Goal: Task Accomplishment & Management: Manage account settings

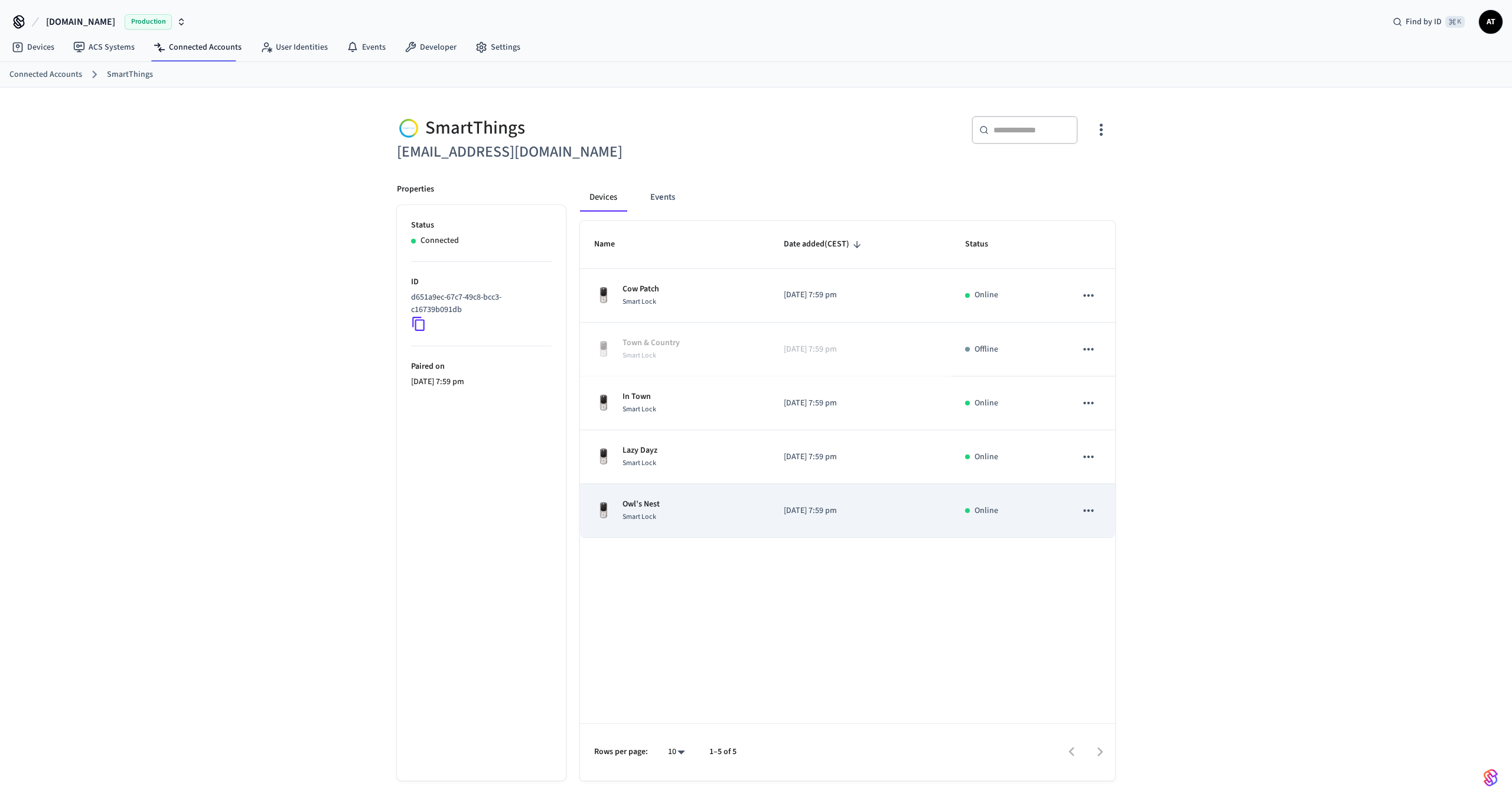
click at [674, 496] on td "Owl’s Nest Smart Lock" at bounding box center [675, 510] width 190 height 54
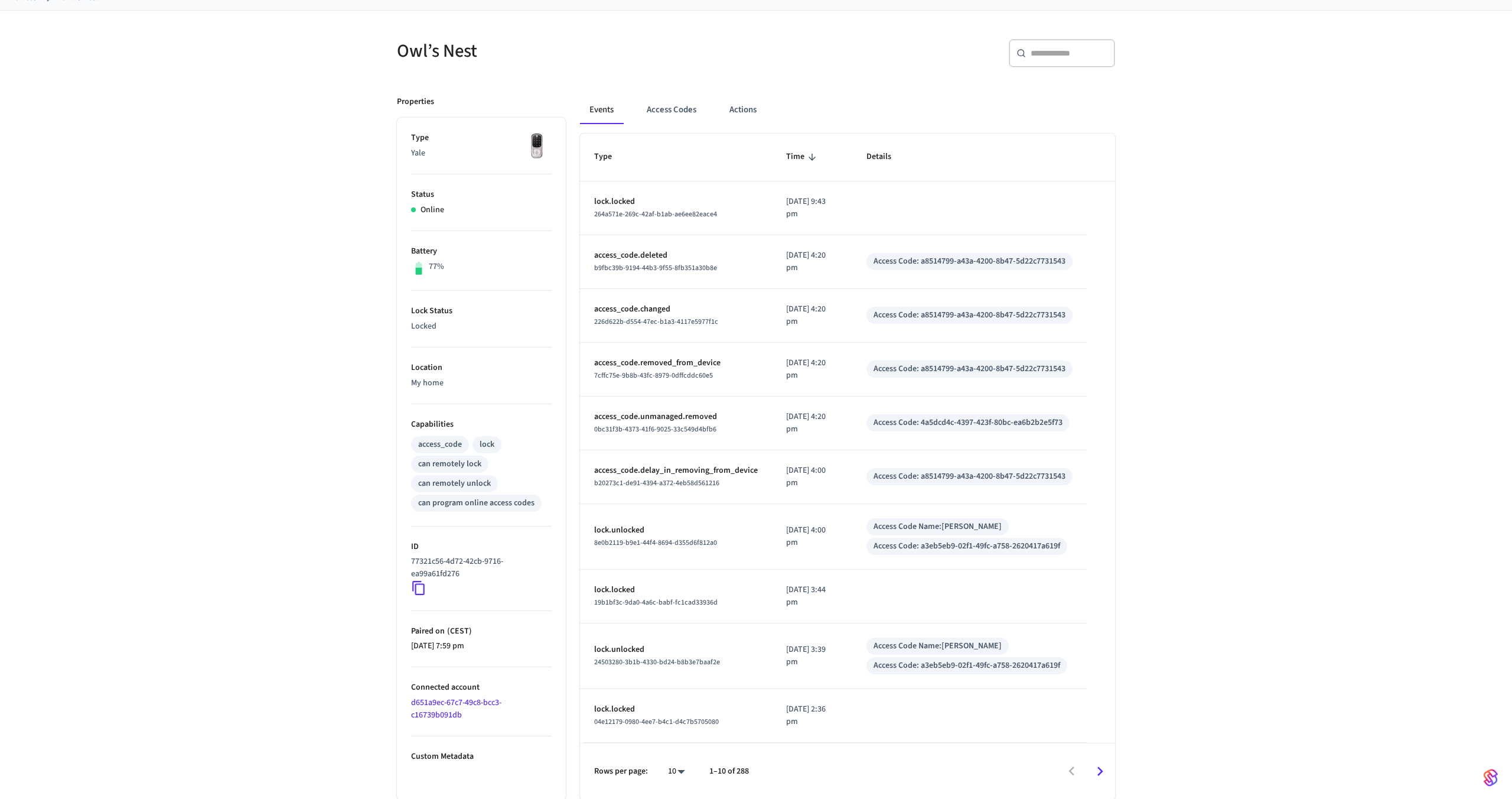
scroll to position [78, 0]
click at [678, 111] on button "Access Codes" at bounding box center [671, 109] width 69 height 28
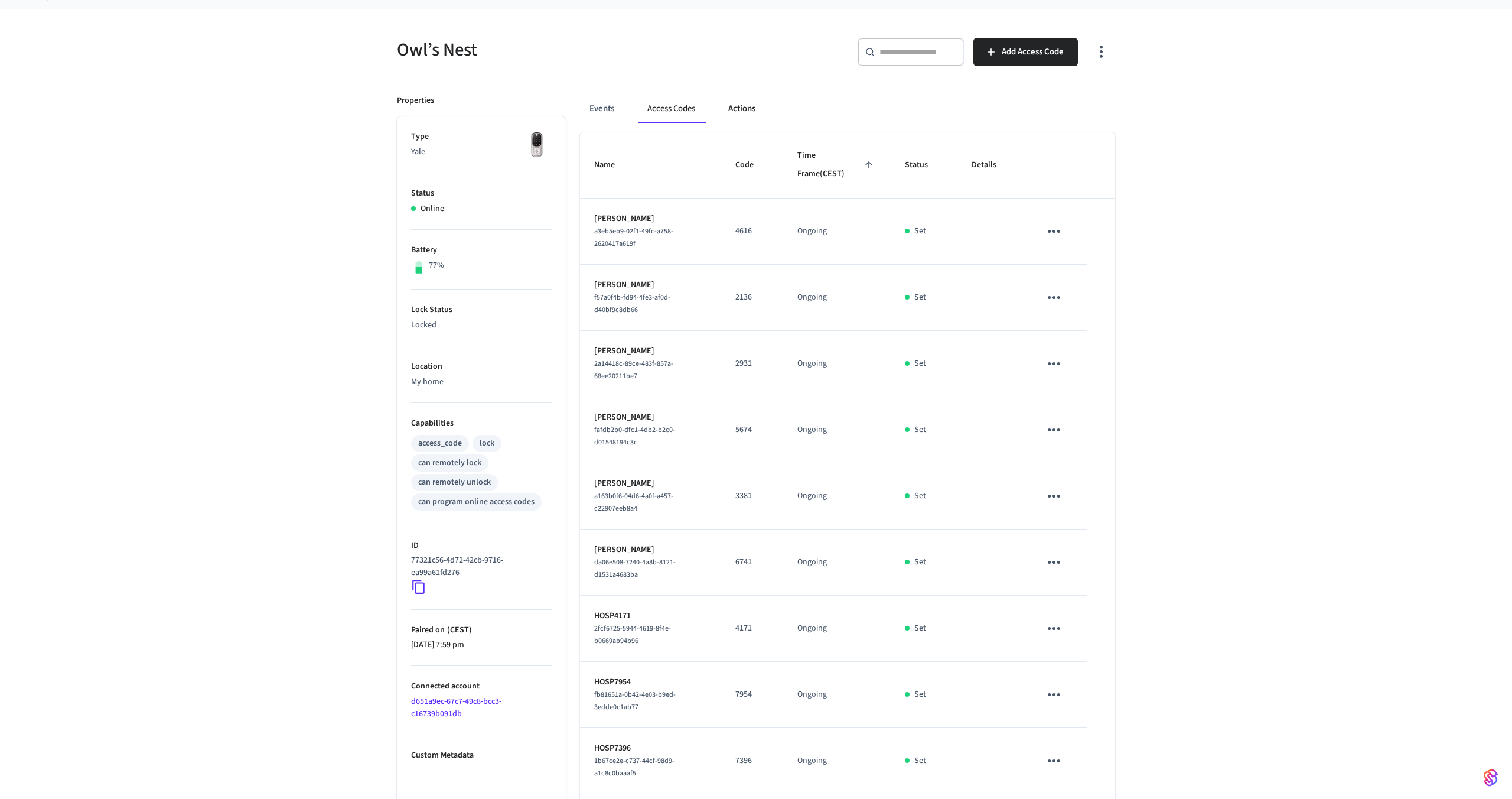
click at [741, 104] on button "Actions" at bounding box center [741, 109] width 46 height 28
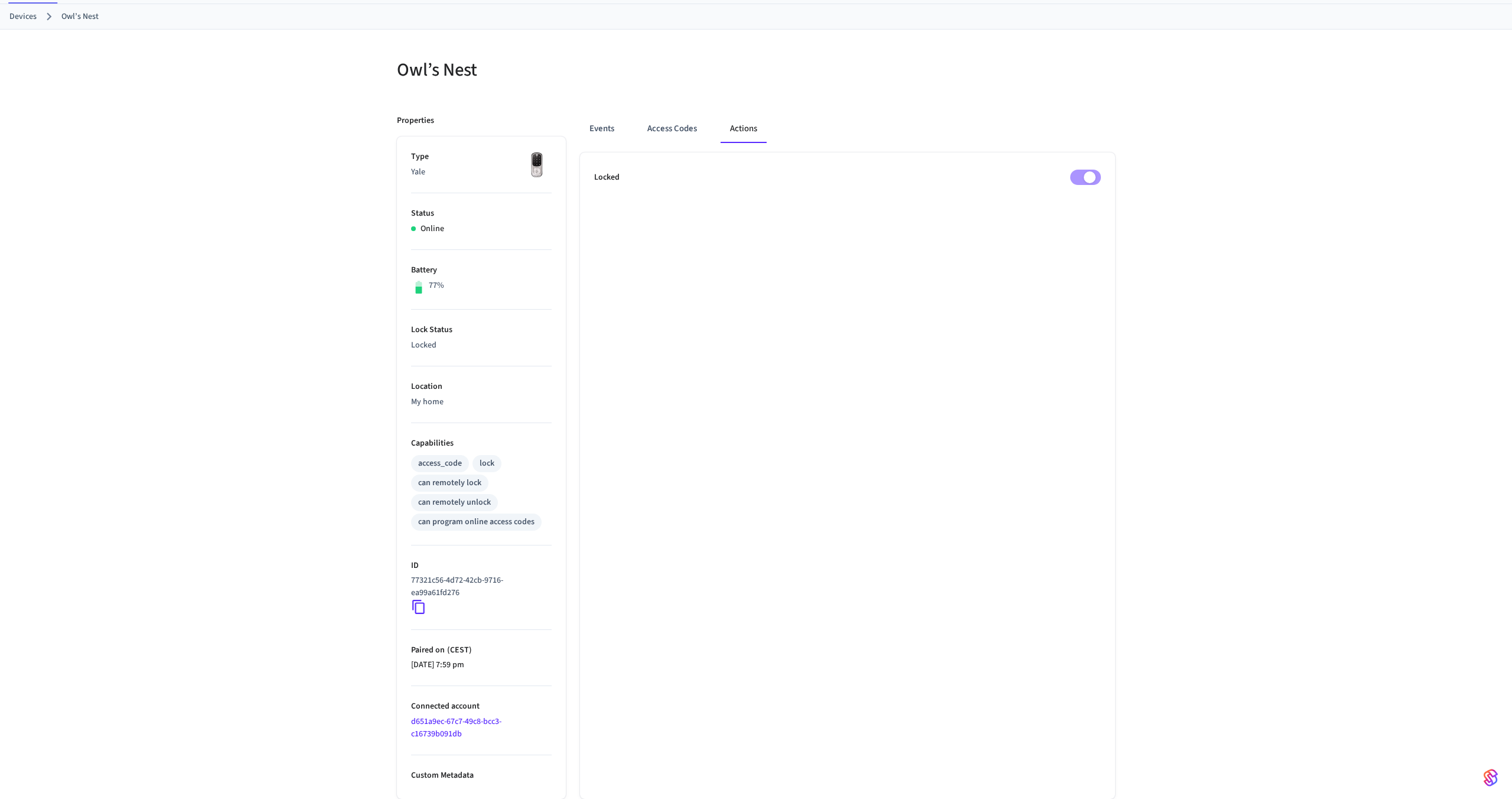
scroll to position [58, 0]
click at [606, 137] on button "Events" at bounding box center [601, 129] width 44 height 28
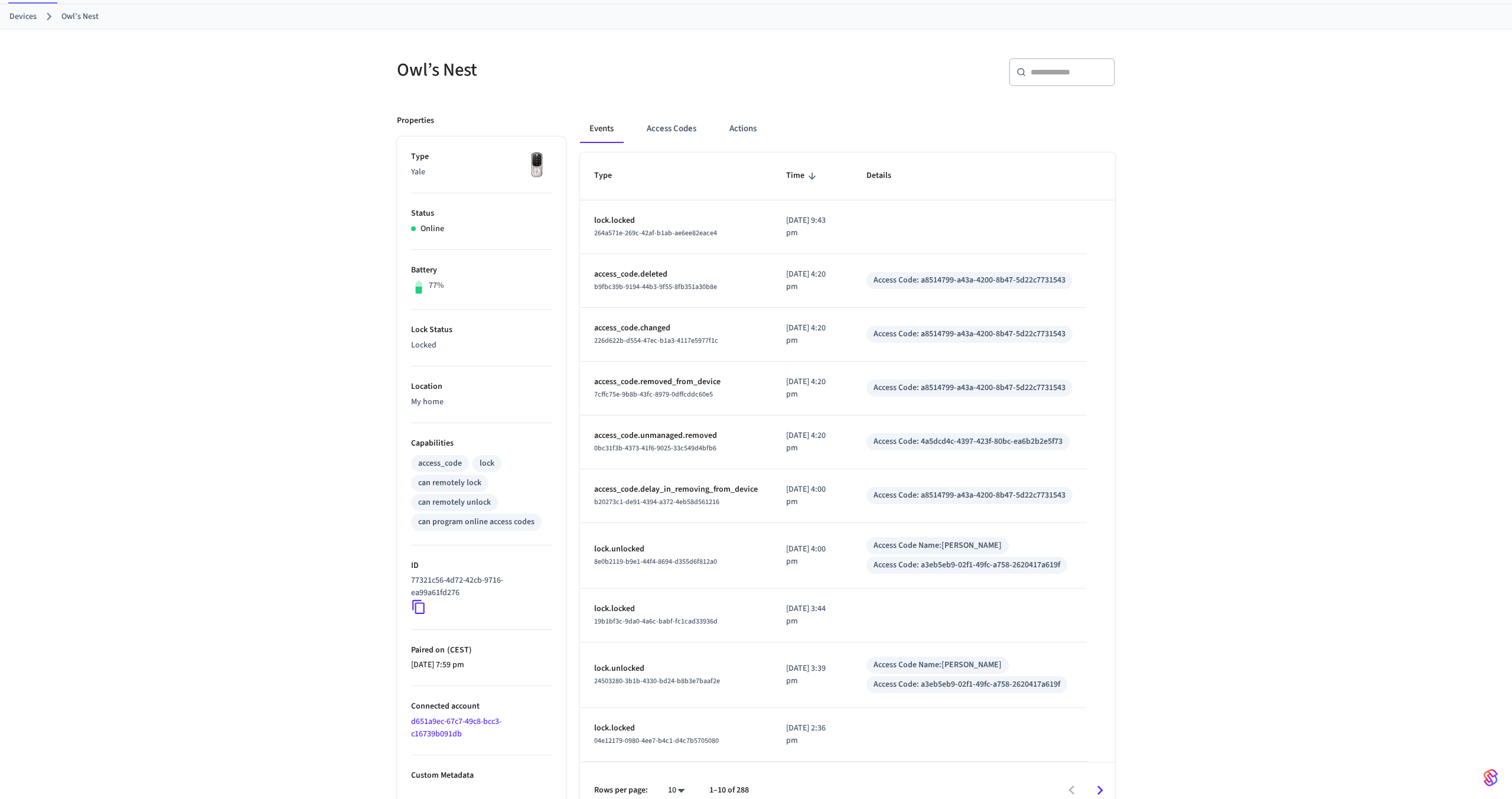
scroll to position [78, 0]
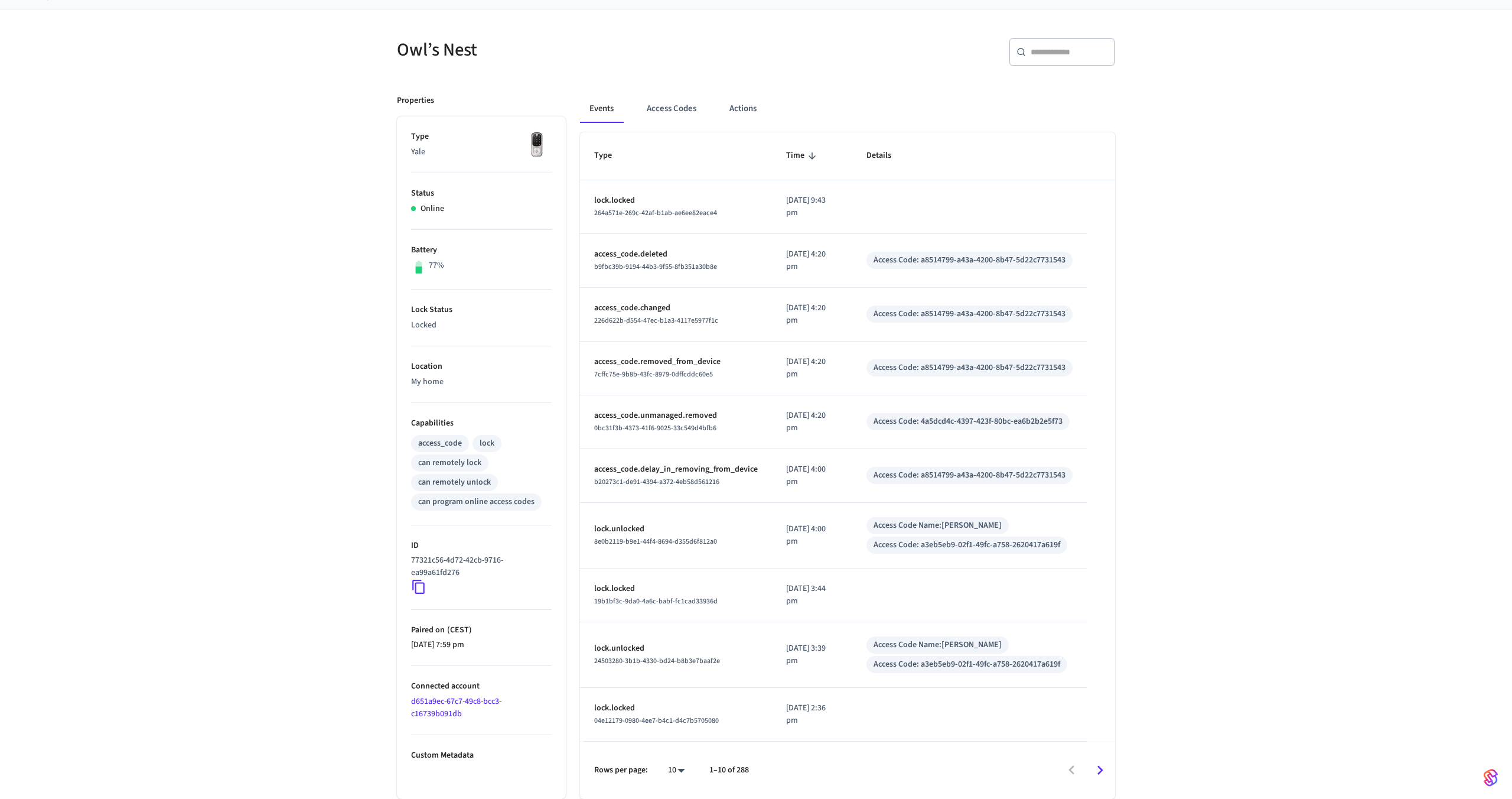
click at [417, 588] on icon at bounding box center [419, 587] width 15 height 15
click at [672, 118] on button "Access Codes" at bounding box center [671, 109] width 69 height 28
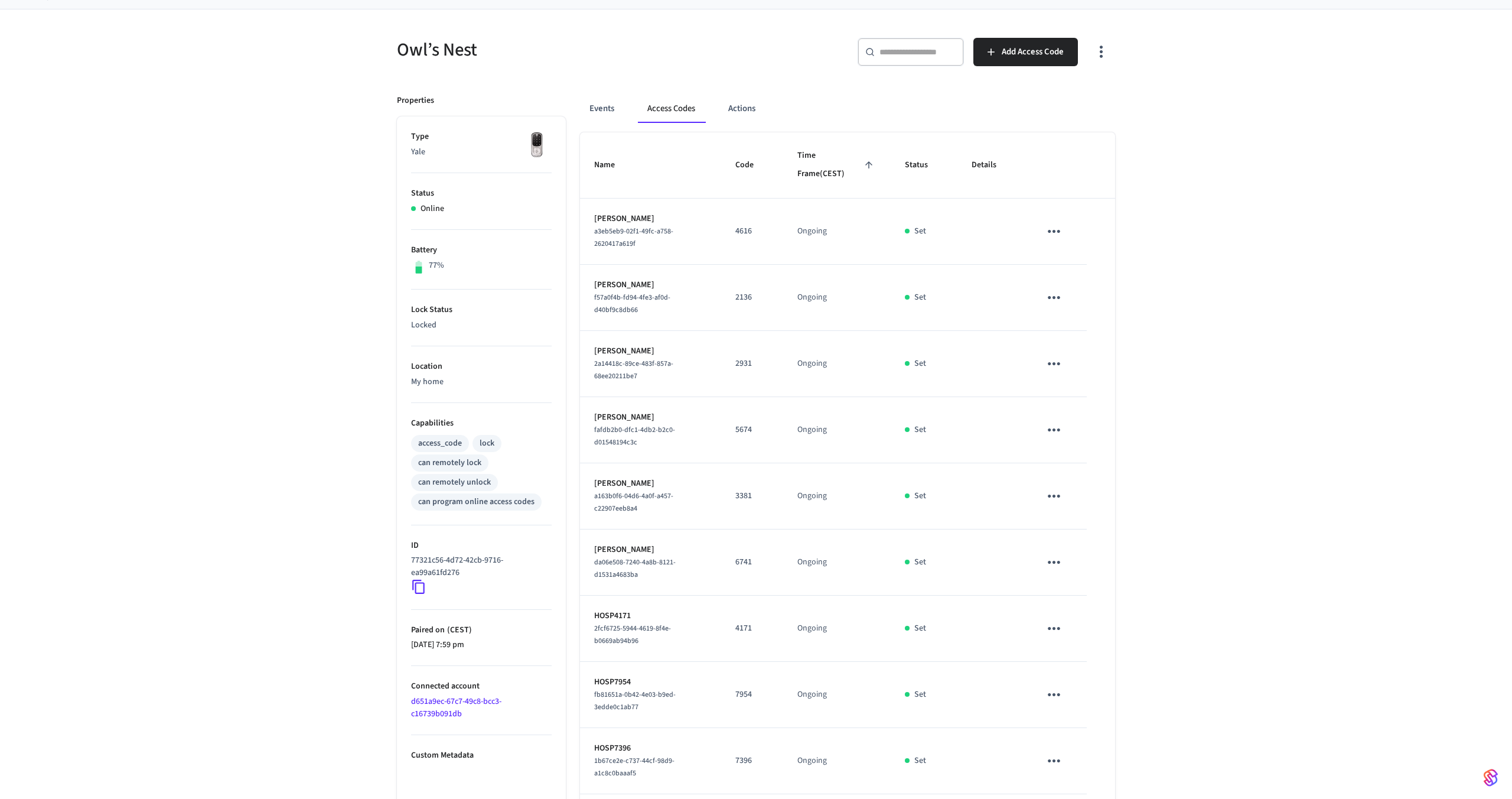
click at [1111, 52] on button "button" at bounding box center [1101, 52] width 28 height 47
click at [1078, 93] on li "Show unmanaged access codes on device" at bounding box center [1025, 101] width 166 height 31
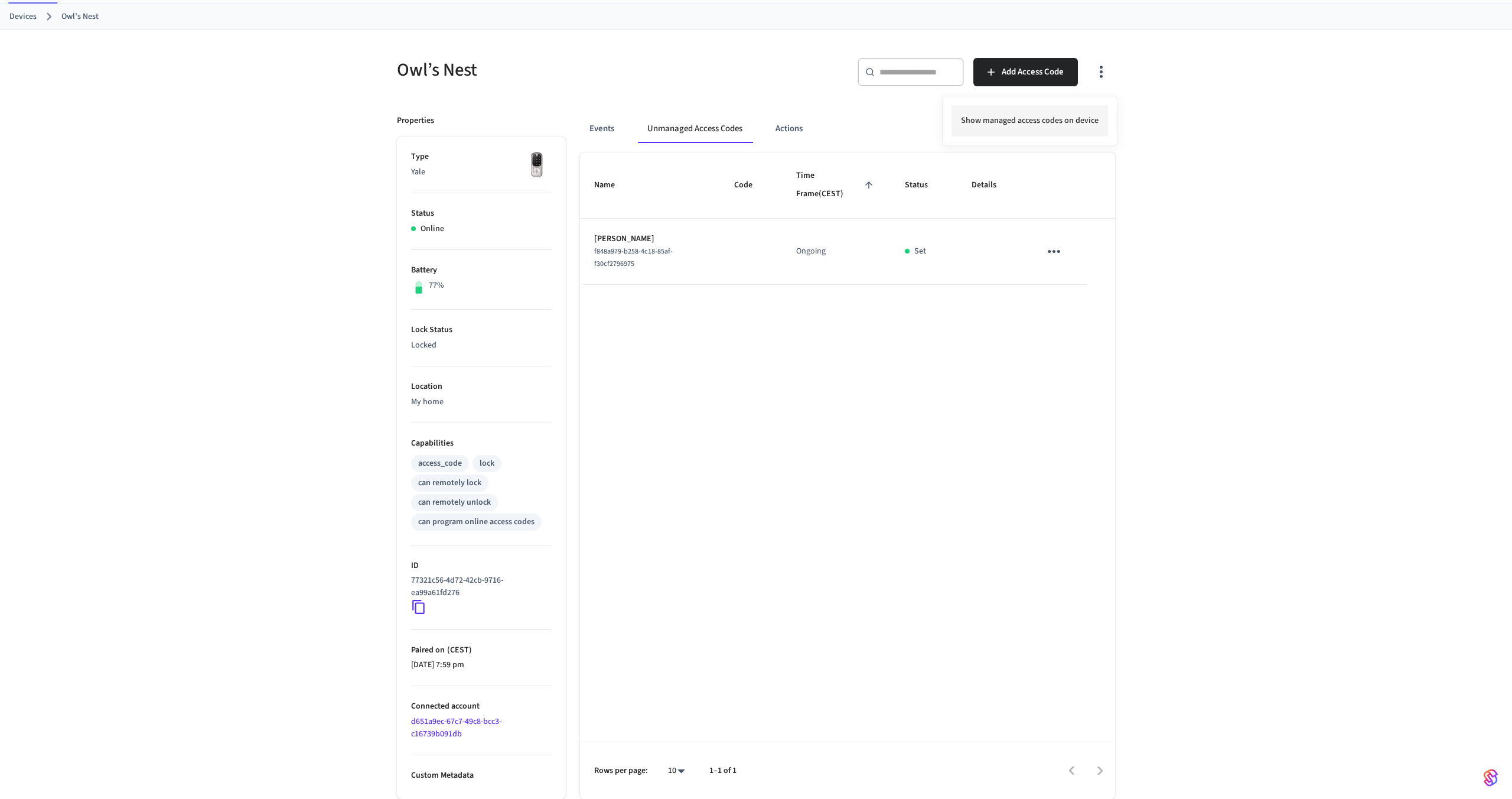
scroll to position [58, 0]
click at [647, 259] on div at bounding box center [756, 400] width 1512 height 799
click at [1037, 246] on td "sticky table" at bounding box center [1056, 252] width 61 height 66
click at [1063, 251] on button "sticky table" at bounding box center [1054, 252] width 28 height 28
click at [1078, 225] on div at bounding box center [756, 400] width 1512 height 799
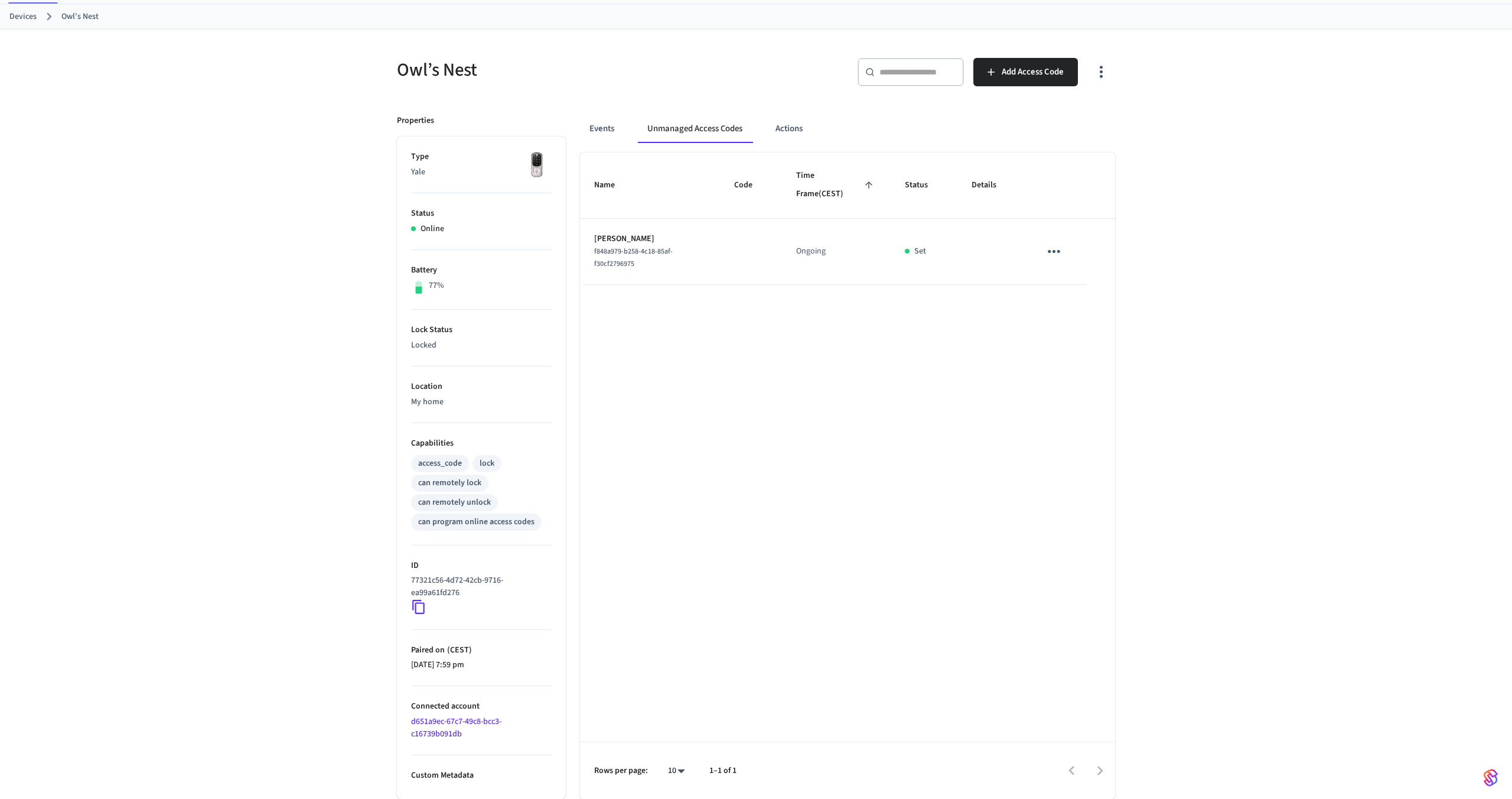
click at [605, 233] on p "Rachel Mc" at bounding box center [649, 239] width 112 height 12
click at [594, 124] on button "Events" at bounding box center [601, 129] width 44 height 28
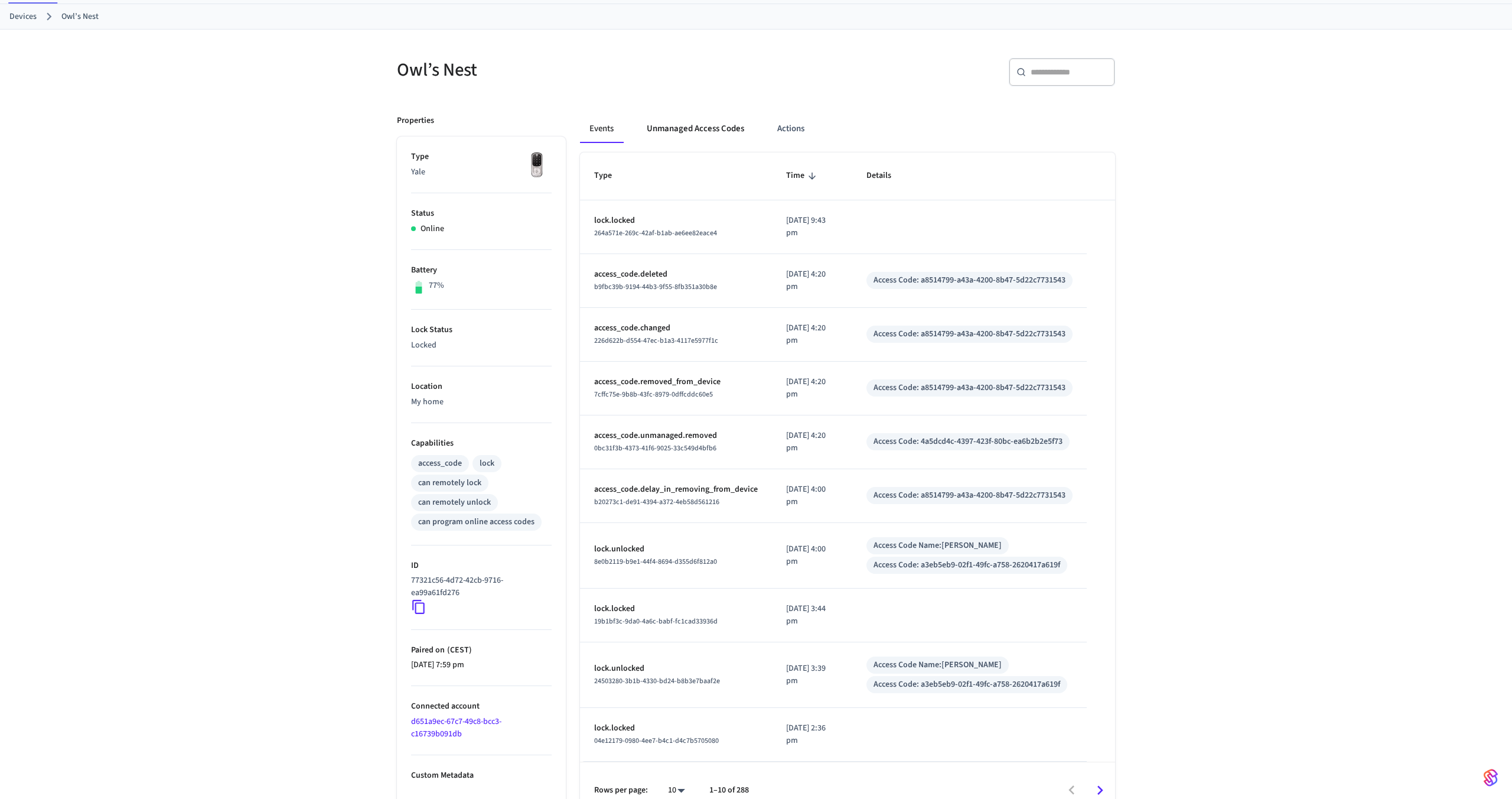
click at [707, 124] on button "Unmanaged Access Codes" at bounding box center [695, 129] width 117 height 28
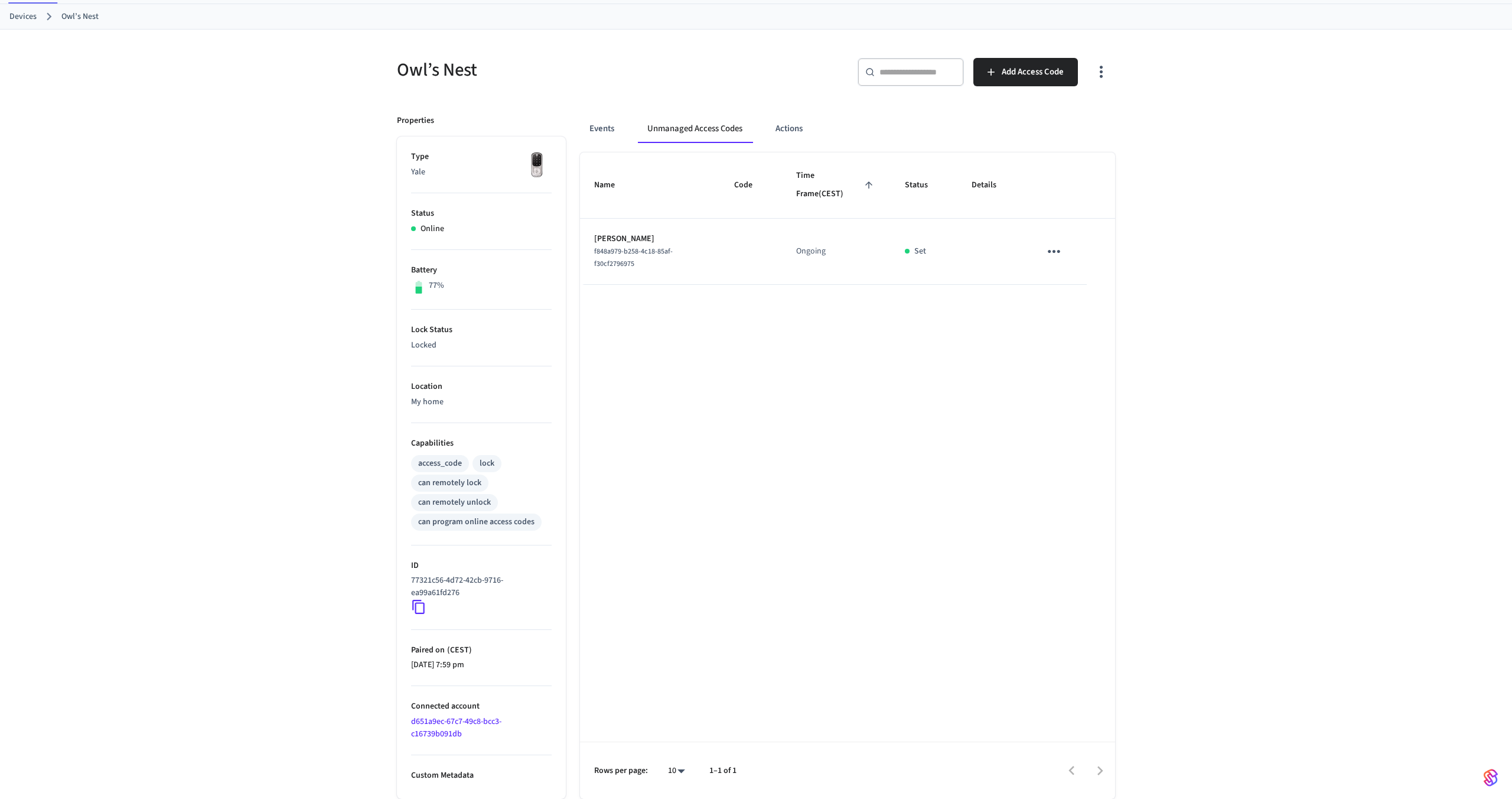
click at [718, 228] on td "Rachel Mc f848a979-b258-4c18-85af-f30cf2796975" at bounding box center [649, 252] width 140 height 66
click at [715, 252] on td "Rachel Mc f848a979-b258-4c18-85af-f30cf2796975" at bounding box center [649, 252] width 140 height 66
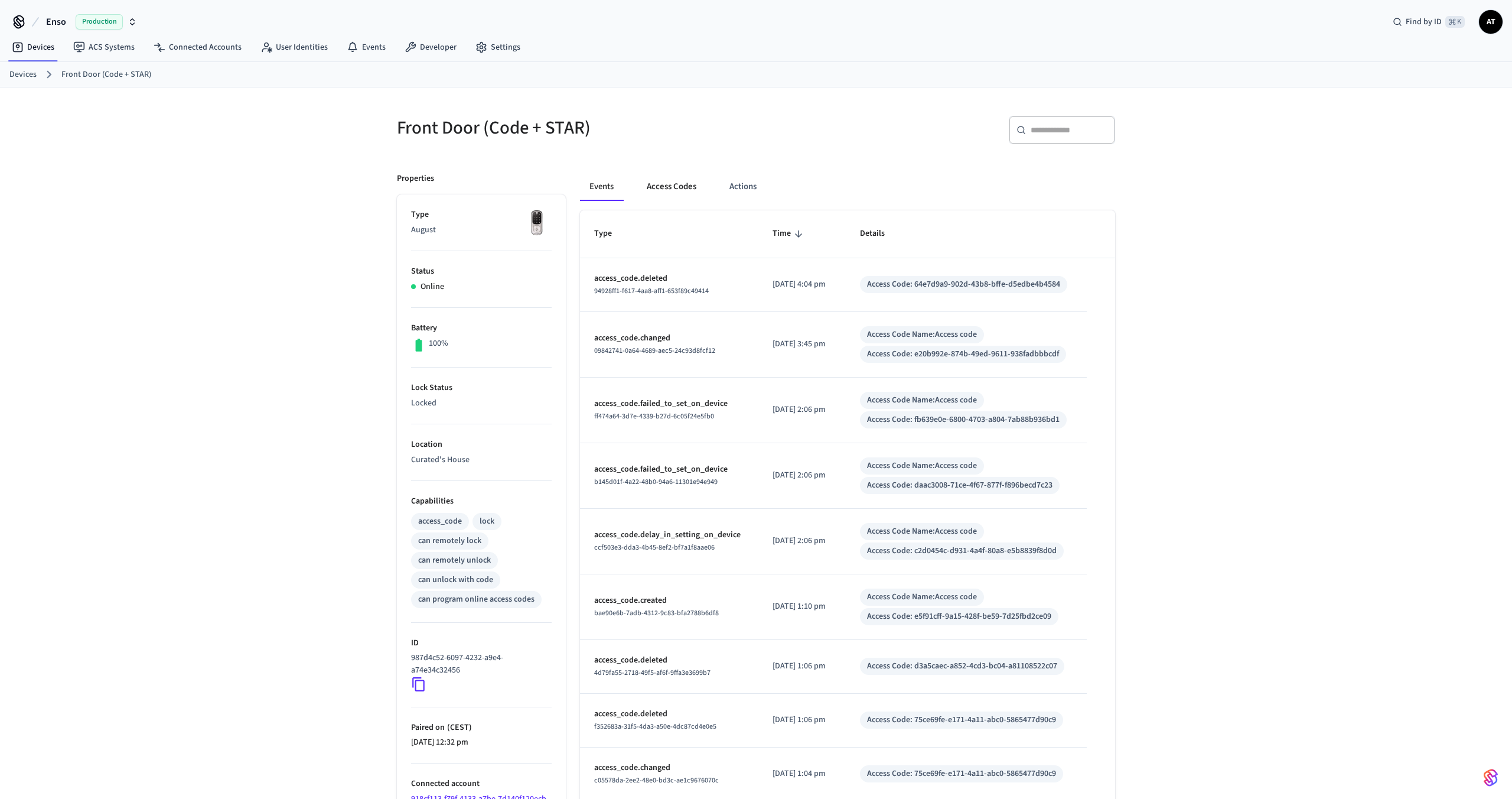
click at [659, 187] on button "Access Codes" at bounding box center [671, 187] width 69 height 28
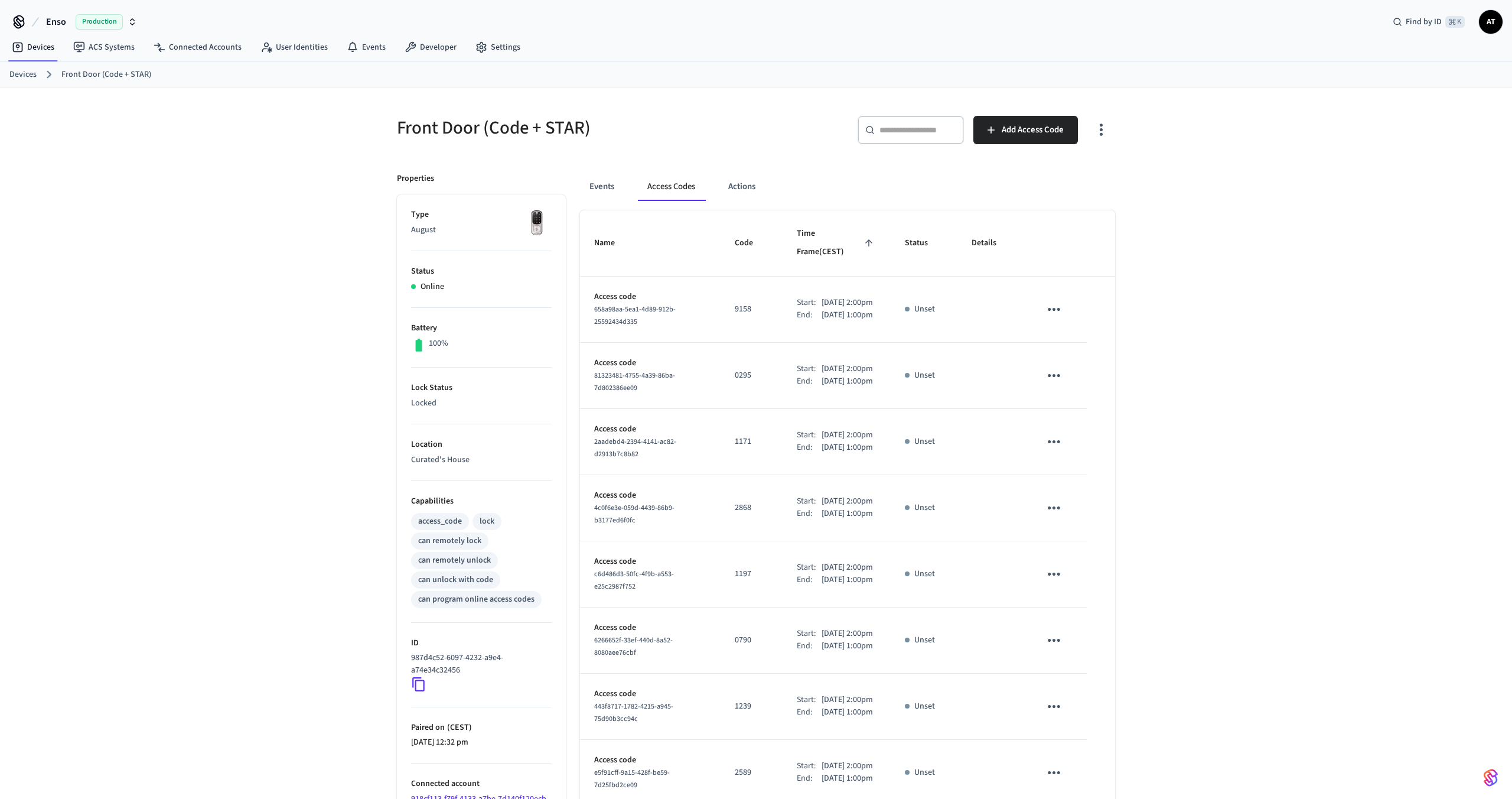
click at [1101, 127] on icon "button" at bounding box center [1100, 129] width 18 height 18
click at [1003, 179] on li "Show unmanaged access codes on device" at bounding box center [1025, 178] width 166 height 31
click at [1234, 443] on div at bounding box center [756, 400] width 1512 height 799
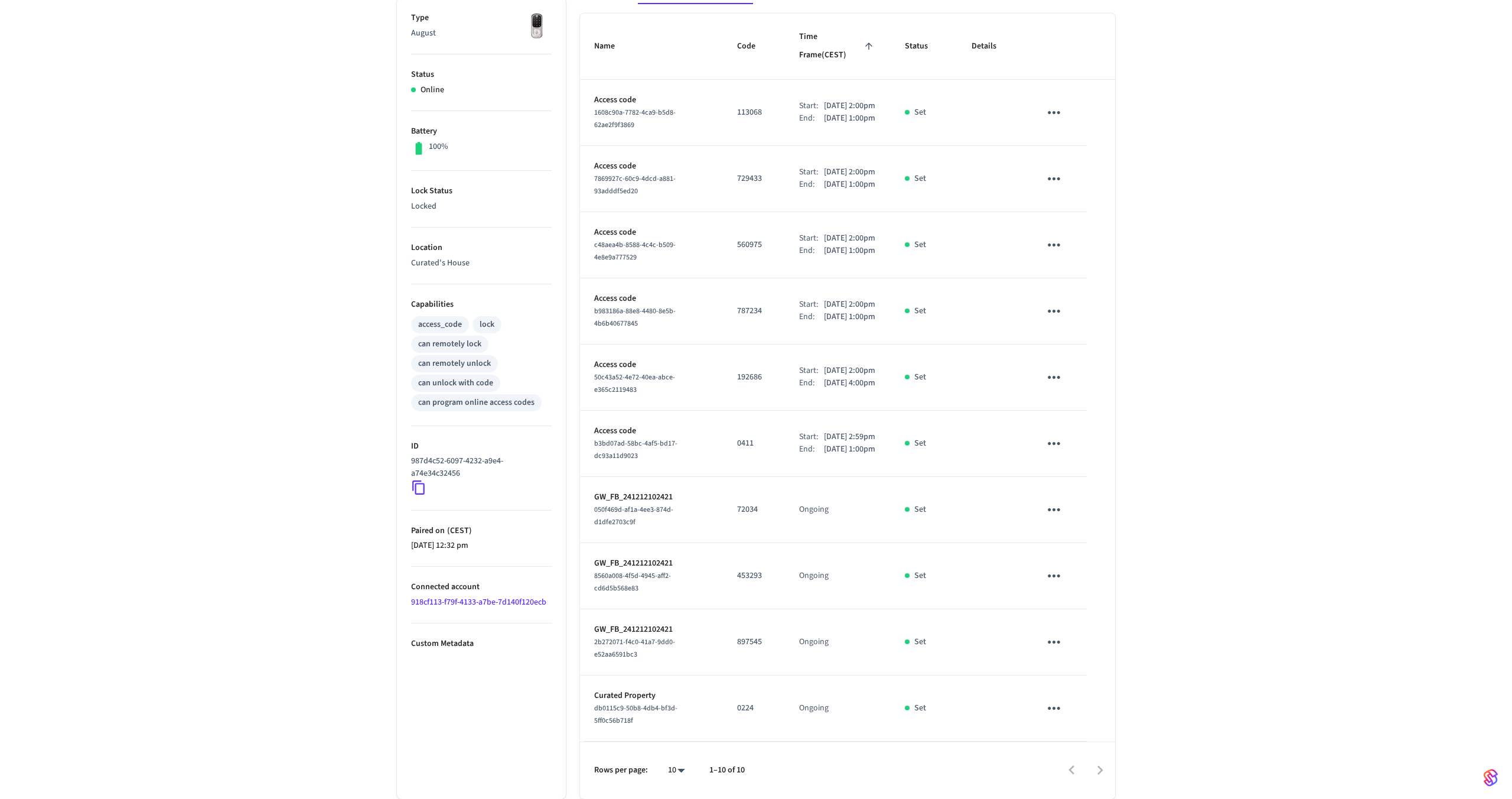
click at [1224, 384] on div "Front Door (Code + STAR) ​ ​ Add Access Code Properties Type August Status Onli…" at bounding box center [756, 345] width 1512 height 908
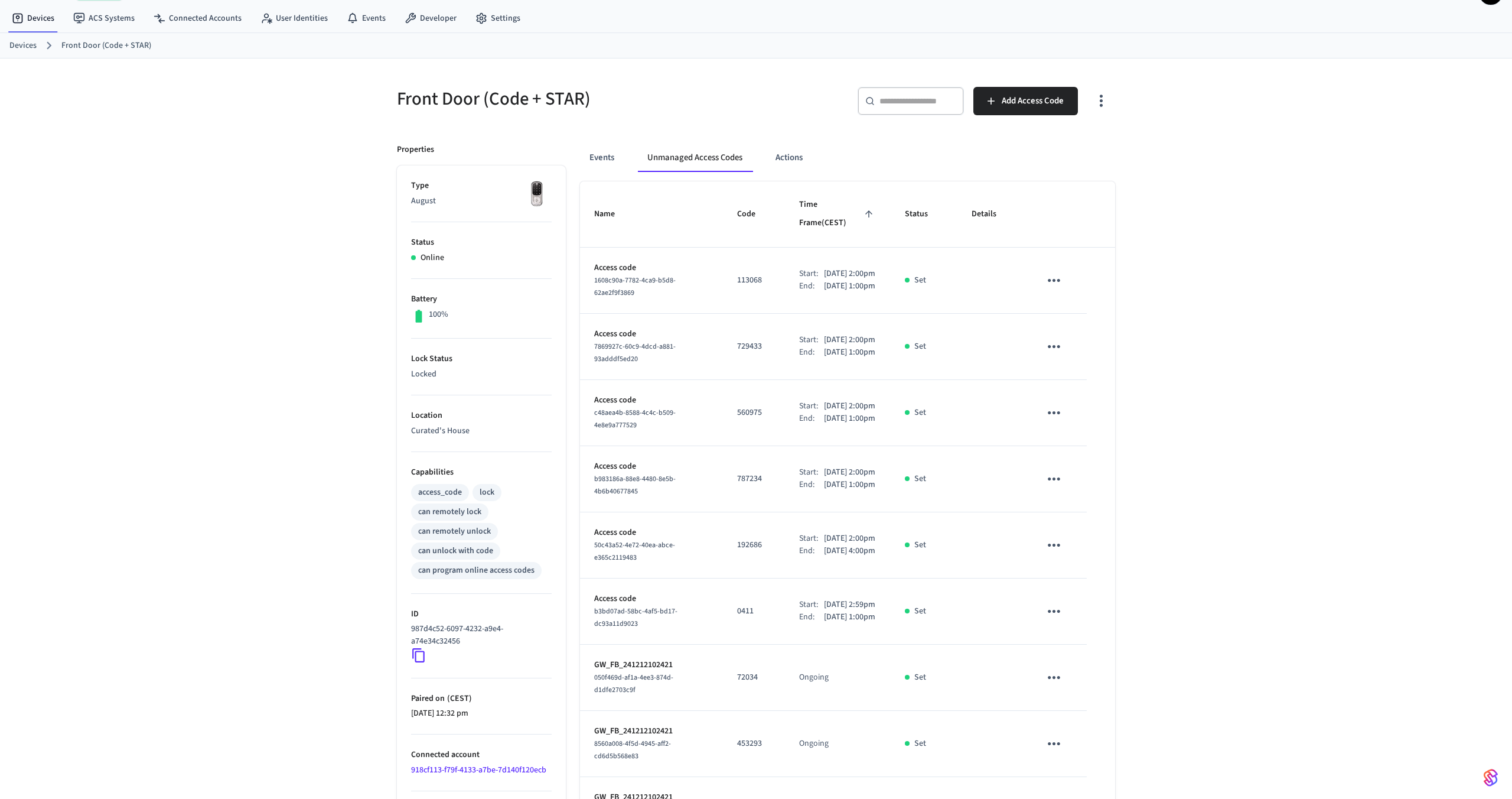
scroll to position [35, 0]
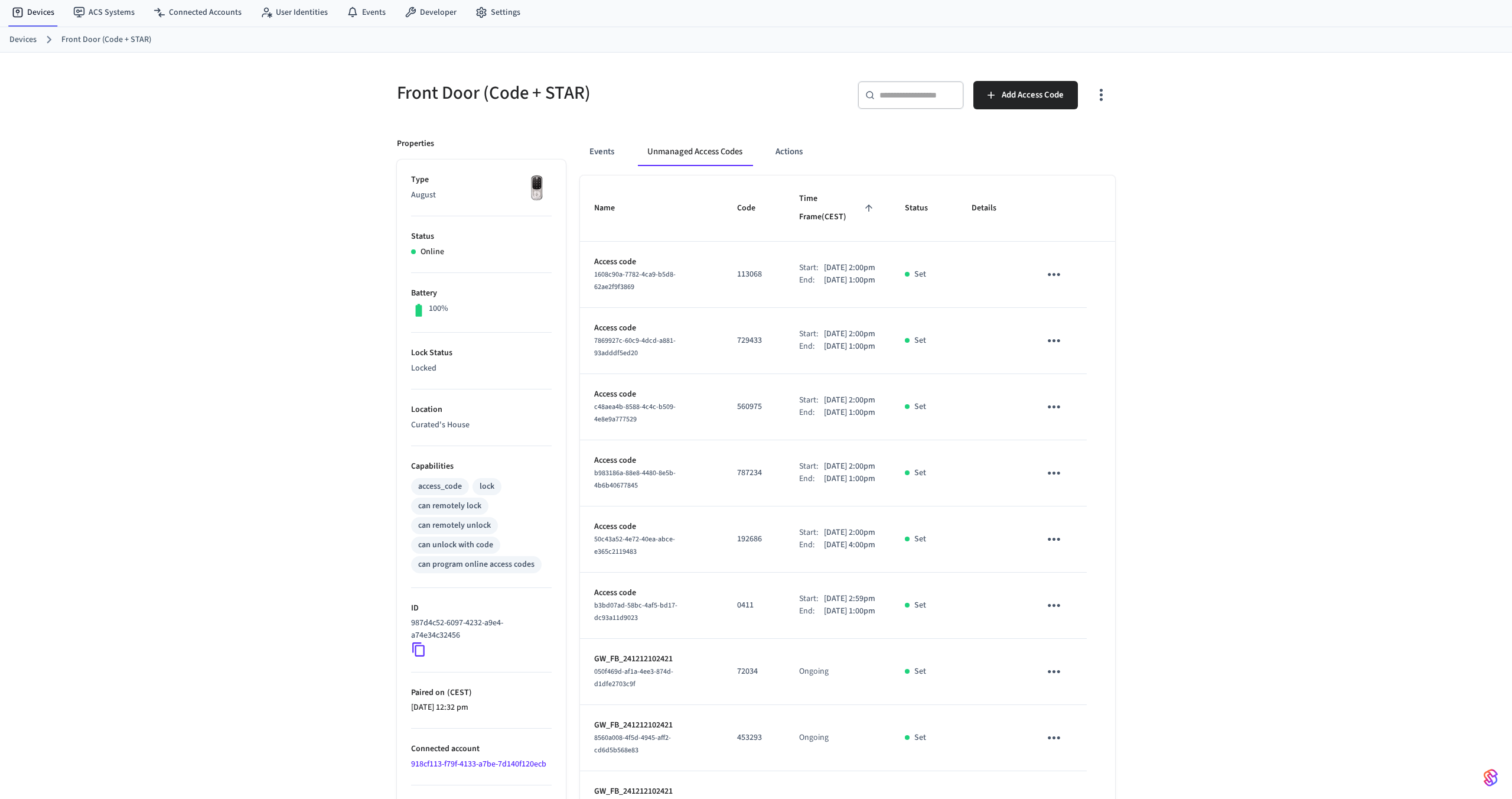
click at [1101, 87] on icon "button" at bounding box center [1100, 94] width 18 height 18
click at [1085, 142] on li "Show managed access codes on device" at bounding box center [1030, 143] width 157 height 31
click at [1244, 366] on div at bounding box center [756, 400] width 1512 height 799
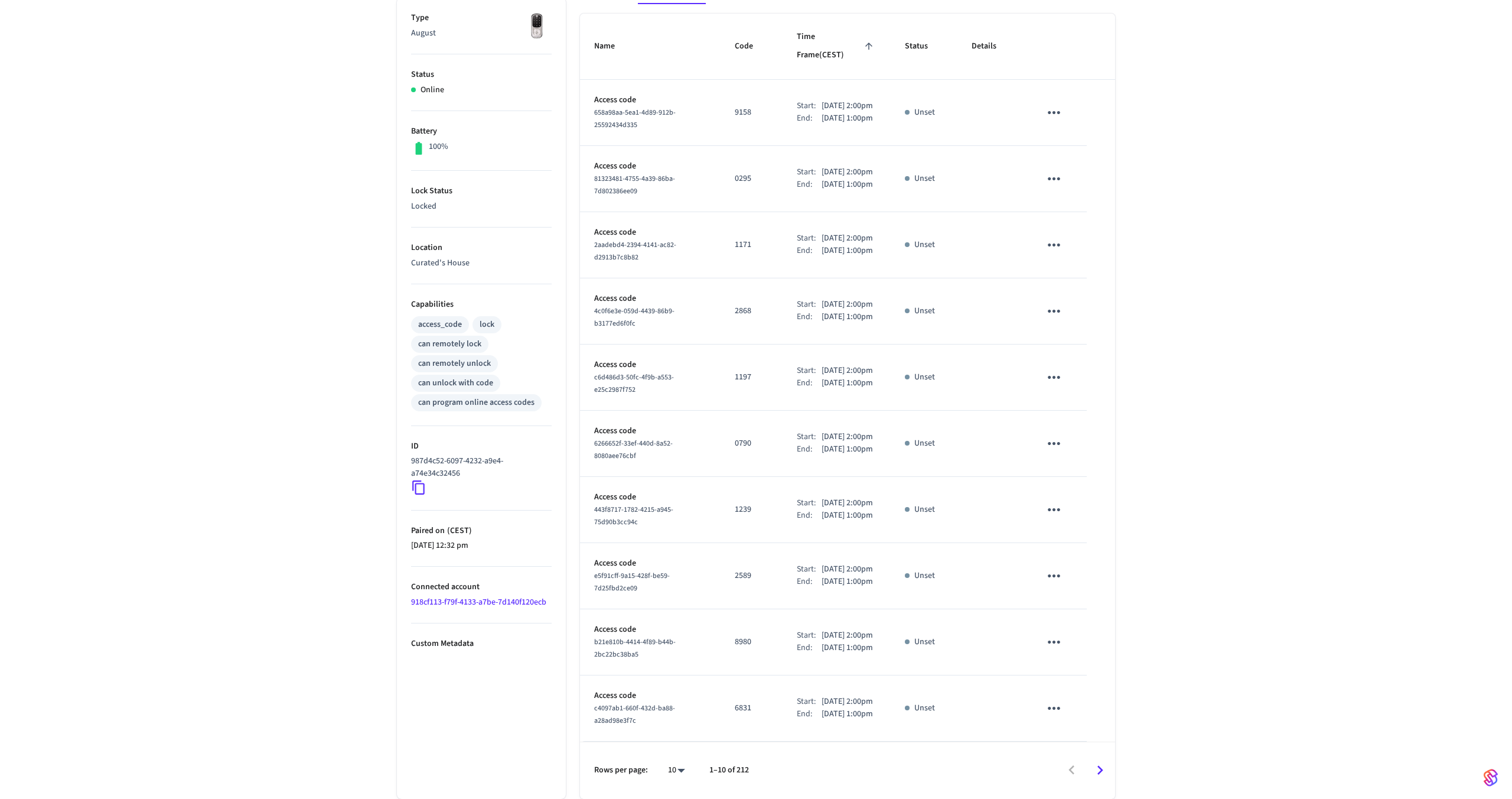
scroll to position [303, 0]
drag, startPoint x: 736, startPoint y: 771, endPoint x: 753, endPoint y: 771, distance: 17.0
click at [753, 771] on div "Rows per page: 10 ** 1–10 of 212" at bounding box center [848, 770] width 536 height 57
drag, startPoint x: 735, startPoint y: 770, endPoint x: 752, endPoint y: 771, distance: 17.0
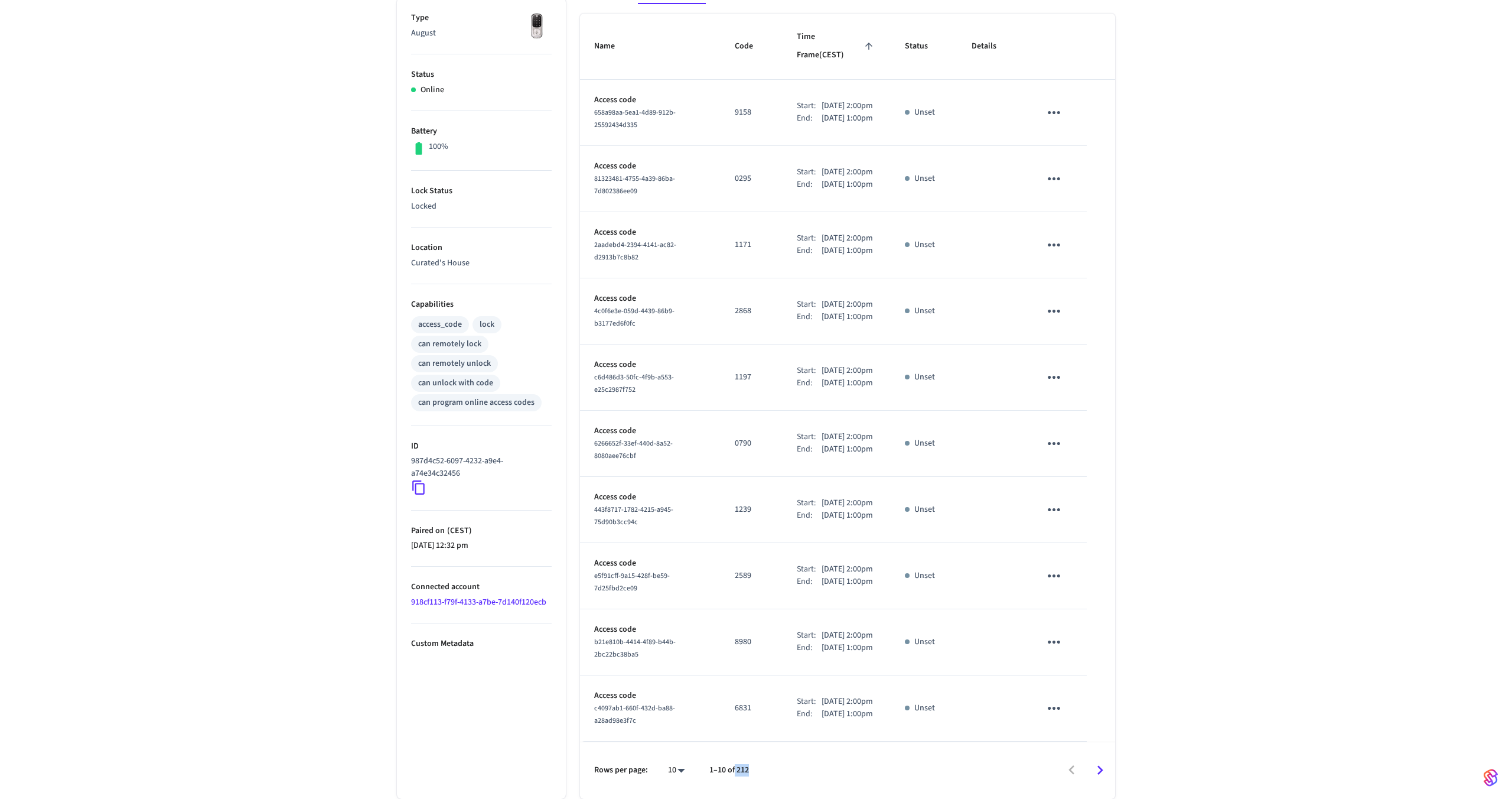
click at [752, 771] on div "Rows per page: 10 ** 1–10 of 212" at bounding box center [848, 770] width 536 height 57
click at [1148, 469] on div "Front Door (Code + STAR) ​ ​ Add Access Code Properties Type August Status Onli…" at bounding box center [756, 345] width 1512 height 908
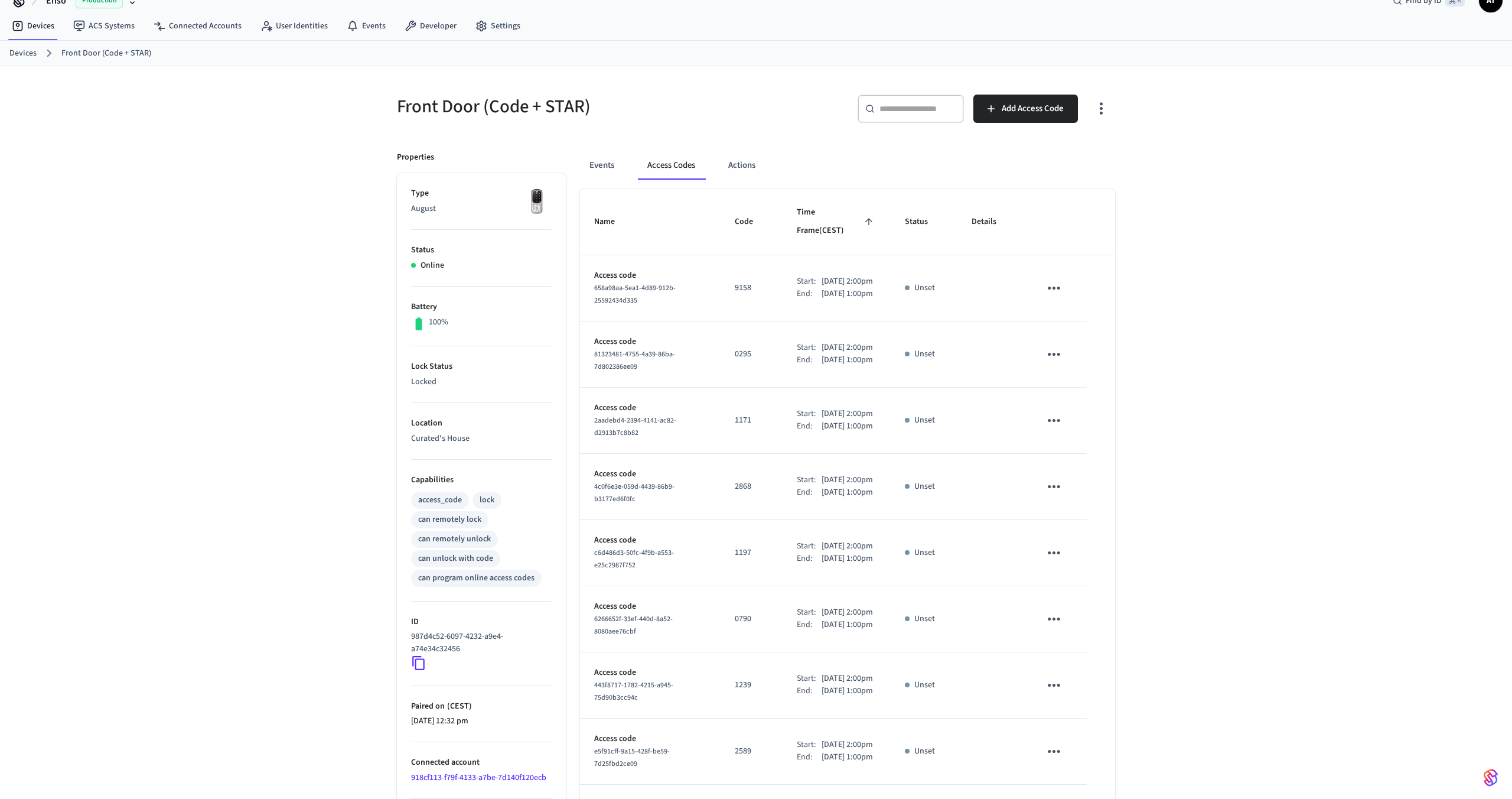
scroll to position [0, 0]
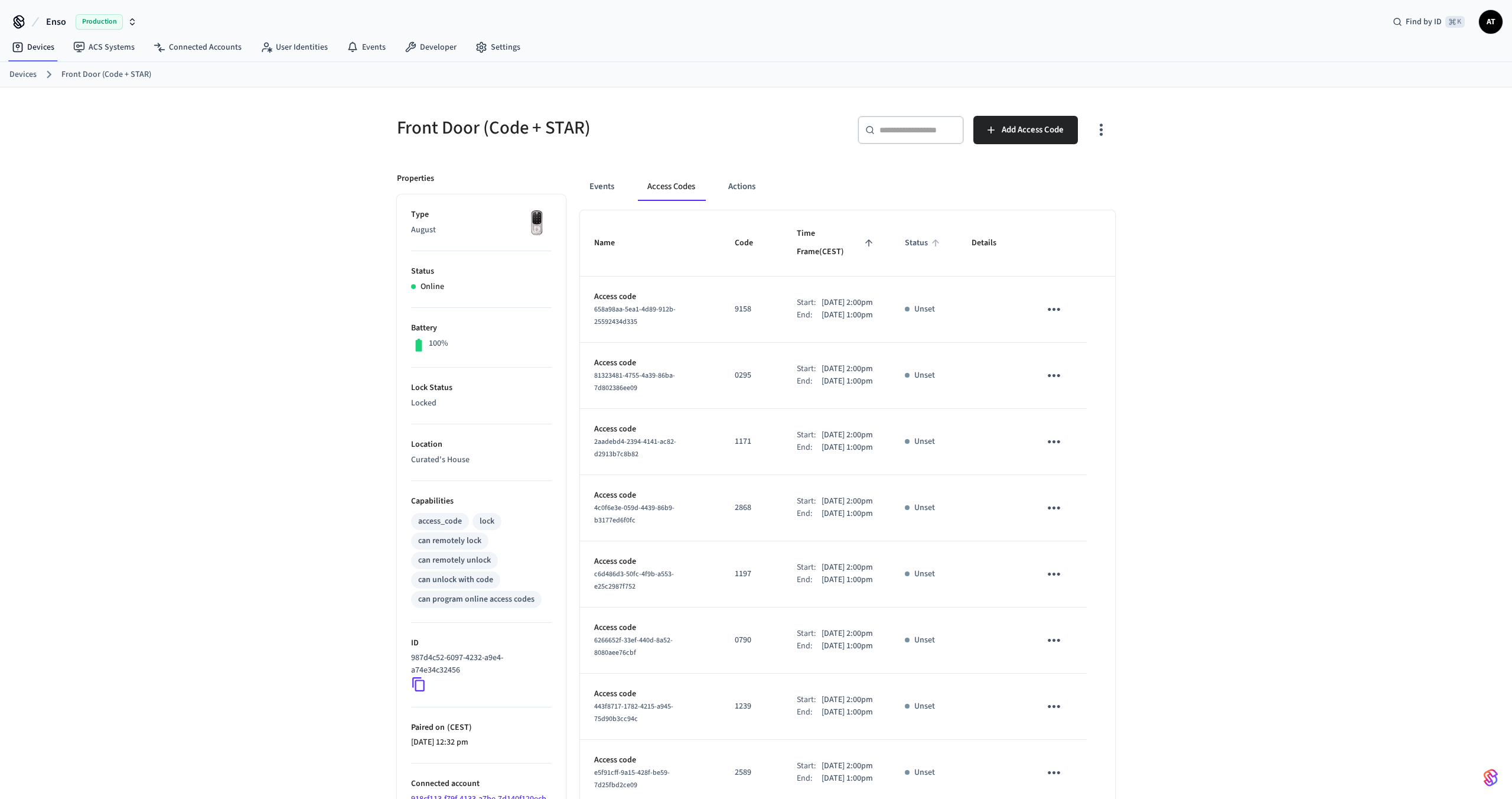
click at [912, 234] on span "Status" at bounding box center [924, 243] width 39 height 18
click at [925, 234] on span "Status" at bounding box center [924, 243] width 39 height 18
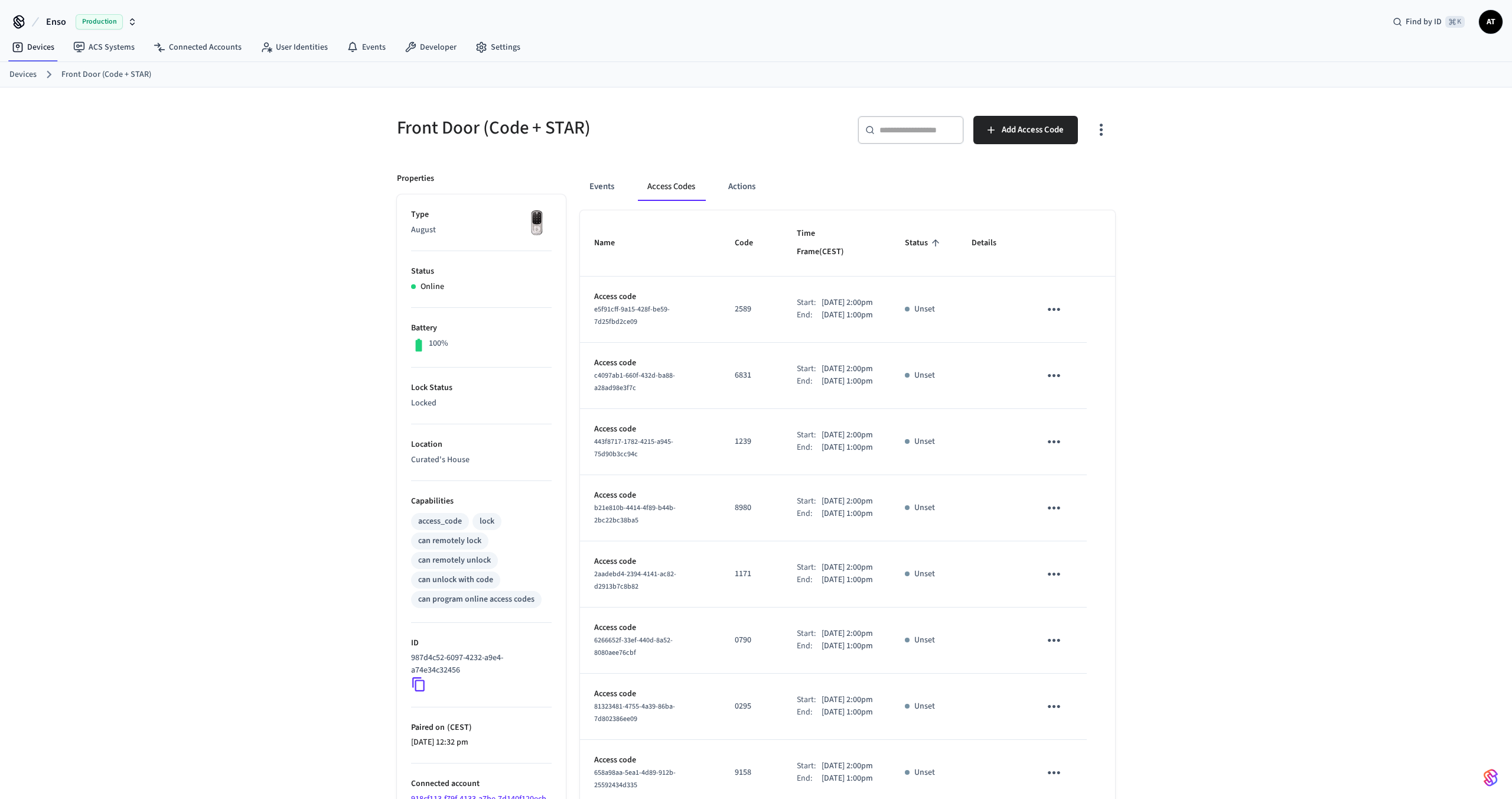
click at [925, 234] on span "Status" at bounding box center [924, 243] width 39 height 18
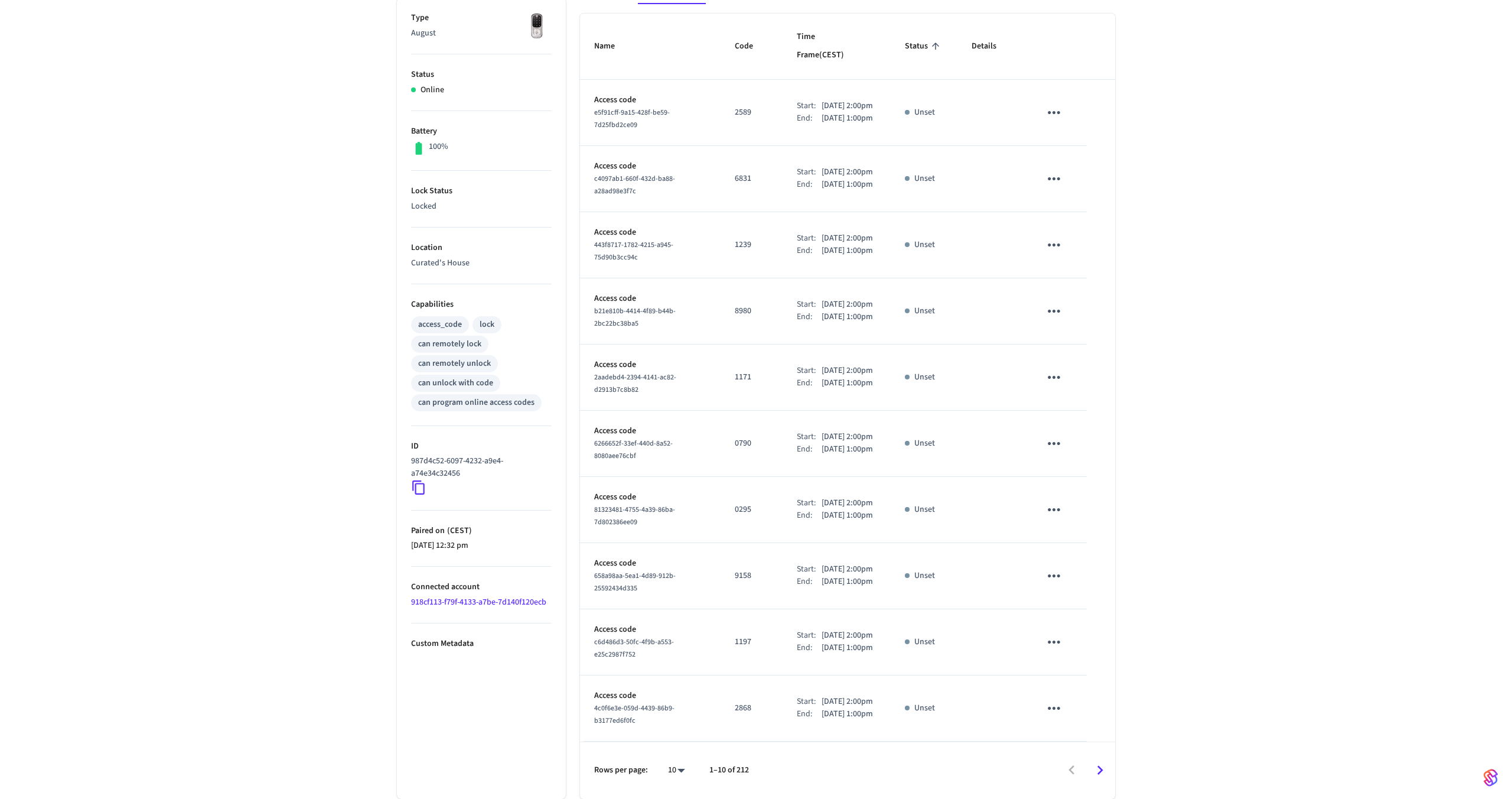
scroll to position [303, 0]
click at [1097, 774] on icon "Go to next page" at bounding box center [1099, 770] width 18 height 18
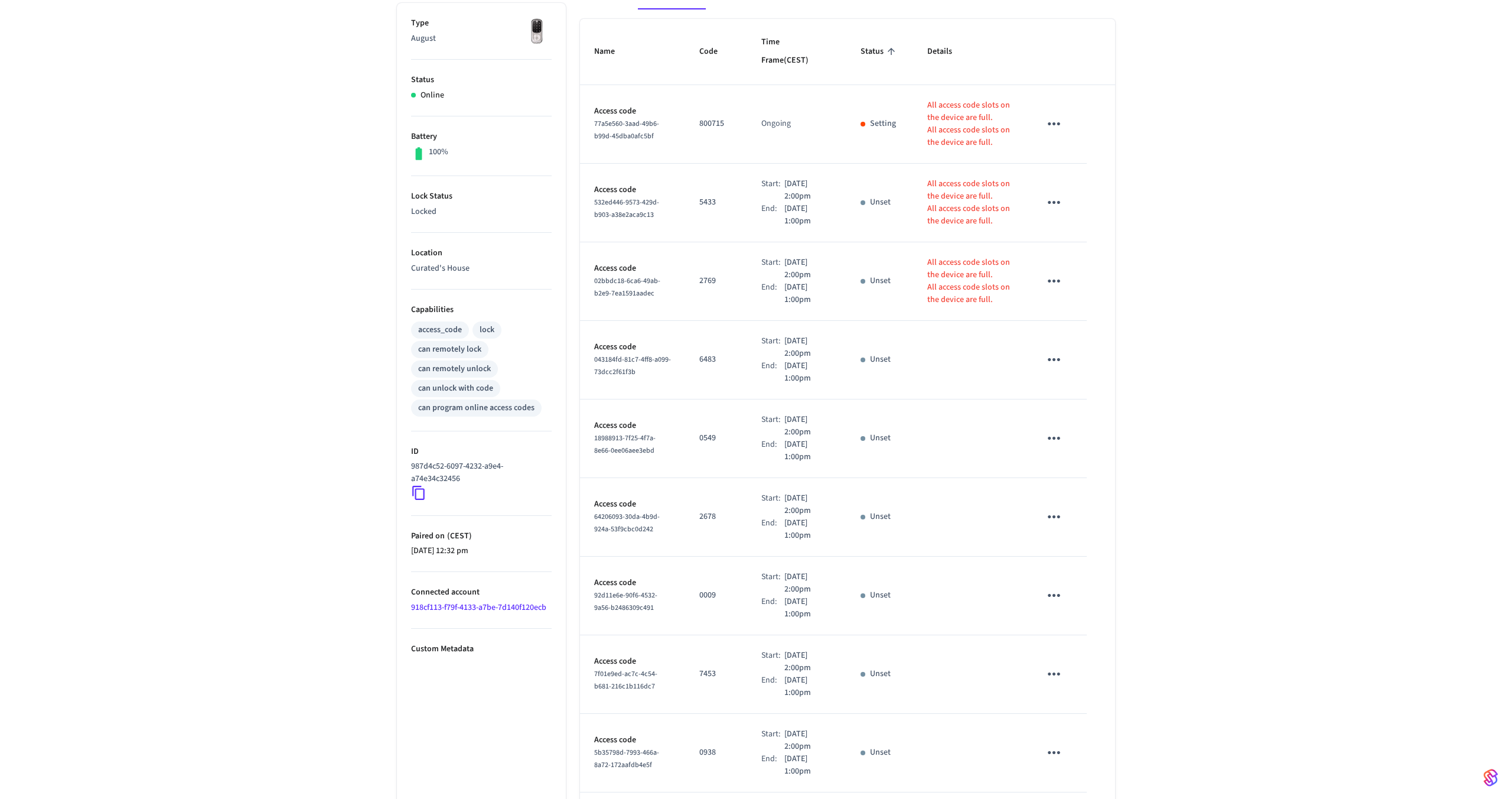
scroll to position [192, 0]
click at [885, 44] on span "Status" at bounding box center [880, 51] width 39 height 18
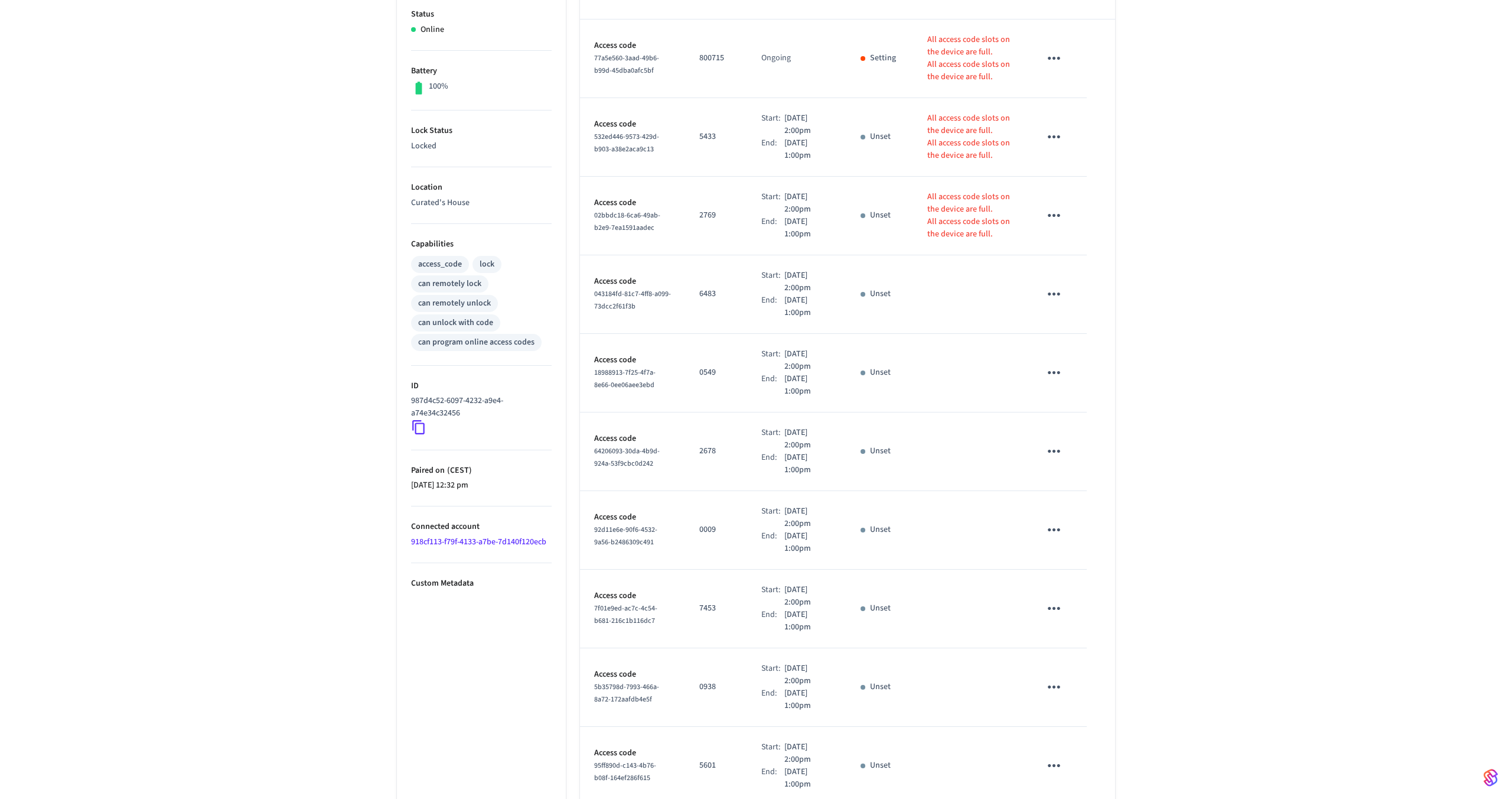
scroll to position [321, 0]
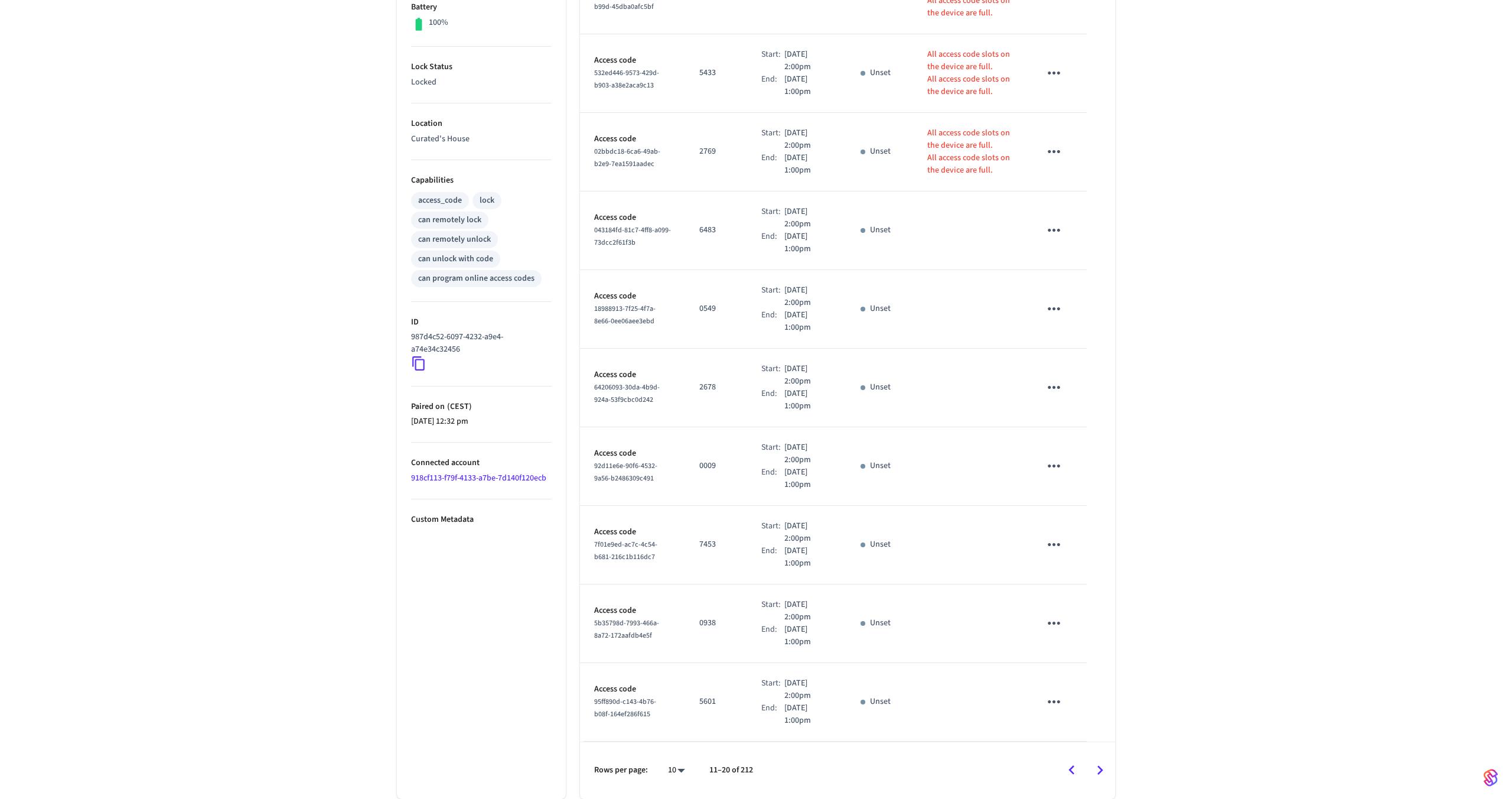
click at [1104, 773] on icon "Go to next page" at bounding box center [1099, 770] width 18 height 18
click at [1099, 768] on icon "Go to next page" at bounding box center [1099, 770] width 18 height 18
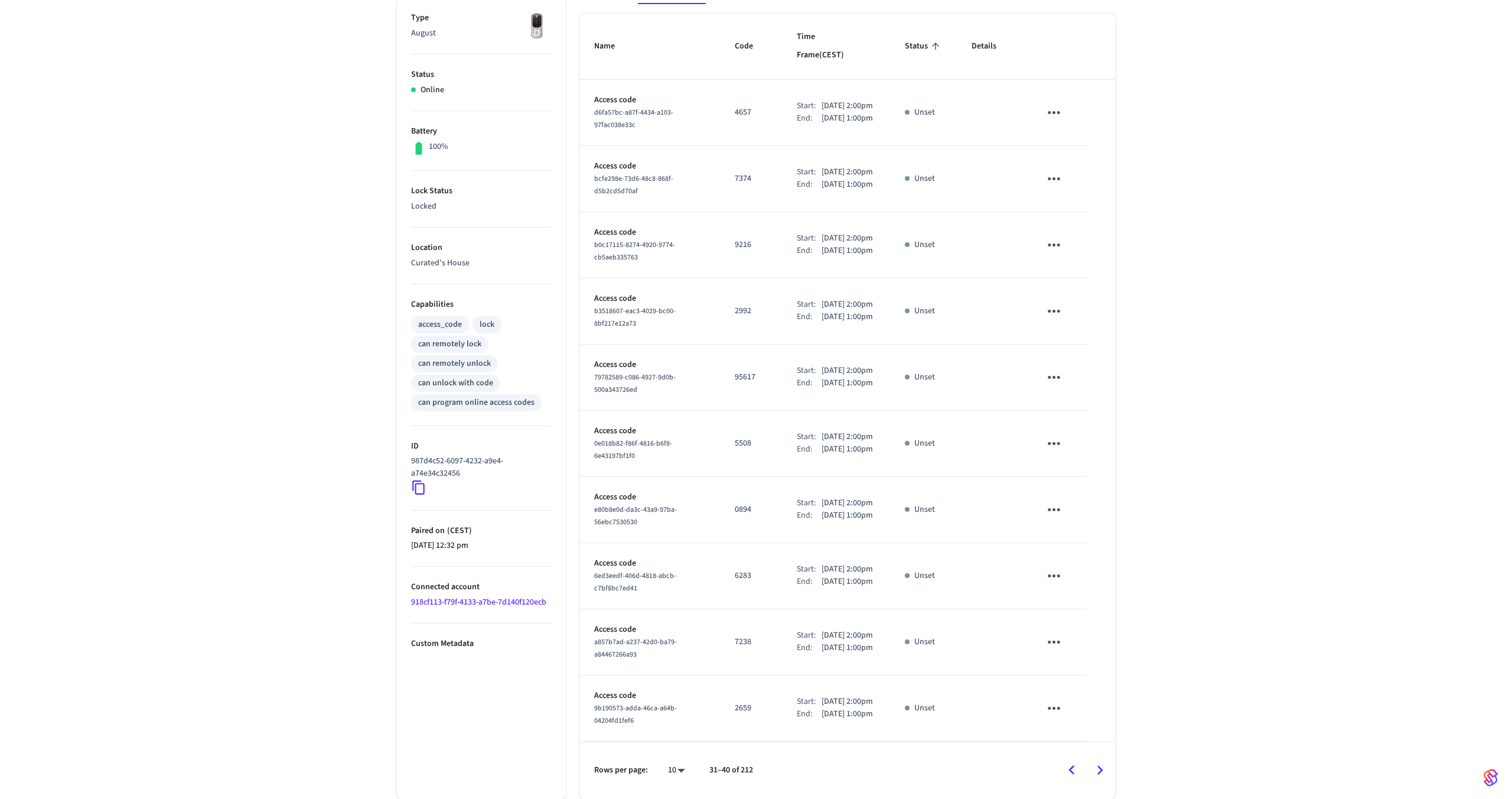
scroll to position [303, 0]
click at [1099, 769] on icon "Go to next page" at bounding box center [1099, 770] width 18 height 18
drag, startPoint x: 811, startPoint y: 528, endPoint x: 857, endPoint y: 524, distance: 46.2
click at [857, 563] on p "Jun 1st 2026 2:00pm" at bounding box center [847, 569] width 52 height 12
click at [821, 563] on p "Jun 1st 2026 2:00pm" at bounding box center [847, 569] width 52 height 12
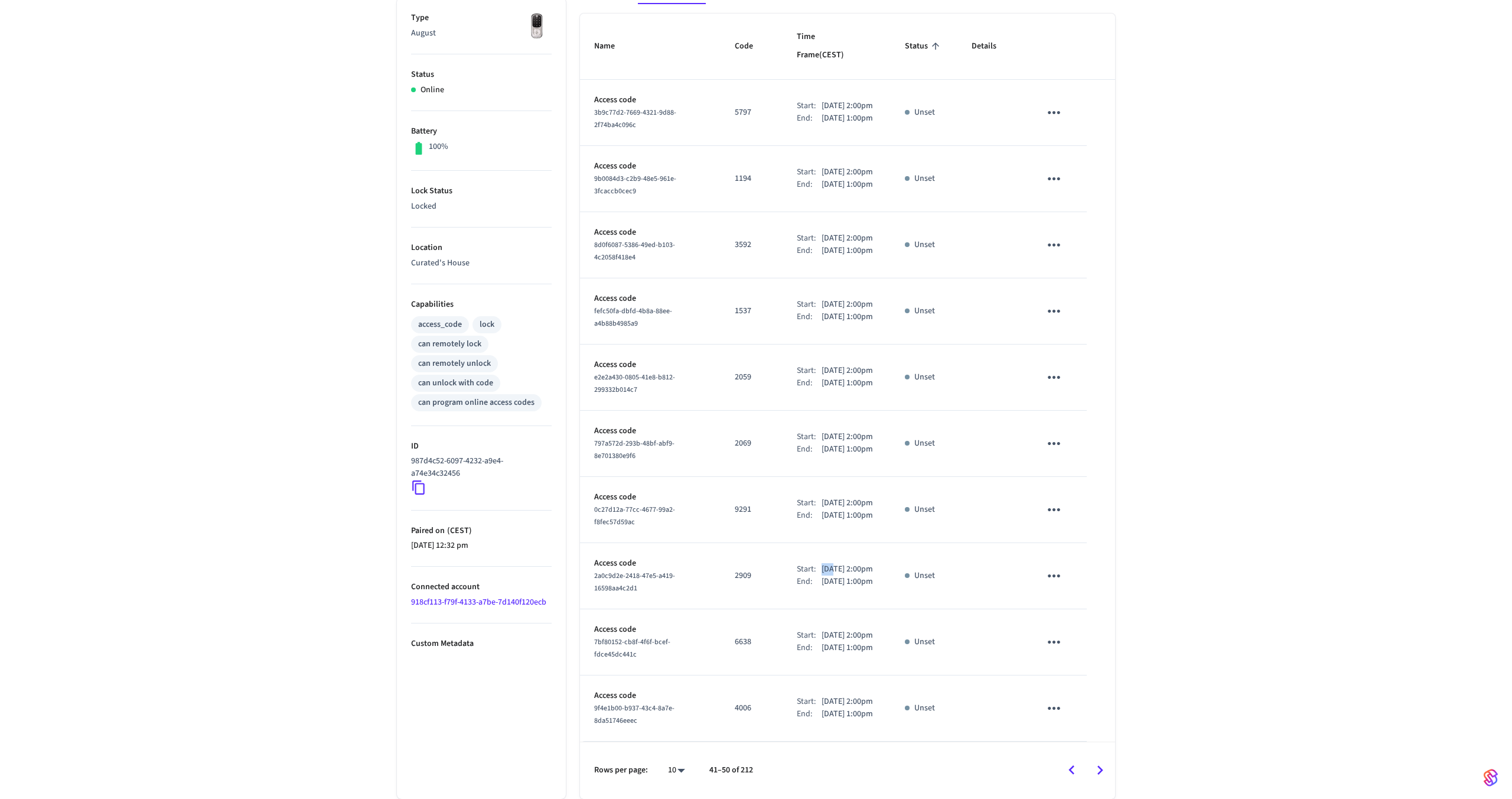
click at [821, 563] on p "Jun 1st 2026 2:00pm" at bounding box center [847, 569] width 52 height 12
click at [828, 563] on p "Jun 1st 2026 2:00pm" at bounding box center [847, 569] width 52 height 12
click at [852, 563] on p "Jun 1st 2026 2:00pm" at bounding box center [847, 569] width 52 height 12
click at [1103, 768] on icon "Go to next page" at bounding box center [1099, 770] width 18 height 18
